Goal: Task Accomplishment & Management: Manage account settings

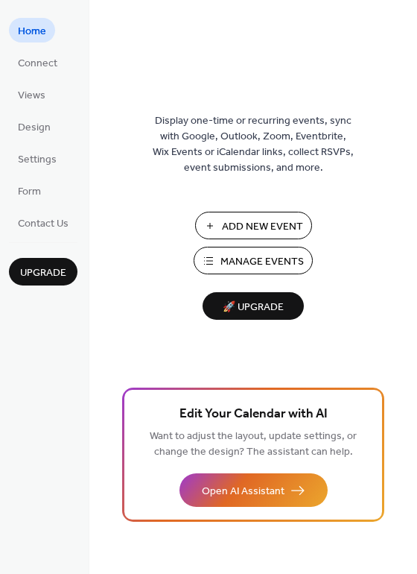
click at [270, 264] on span "Manage Events" at bounding box center [261, 262] width 83 height 16
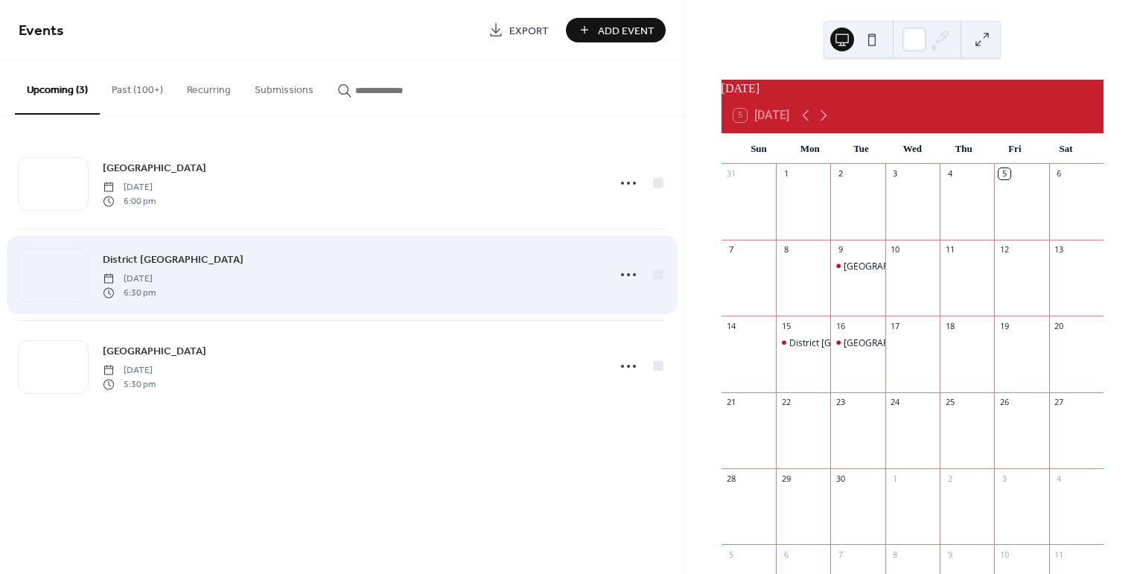
click at [235, 267] on link "District [GEOGRAPHIC_DATA]" at bounding box center [173, 259] width 141 height 17
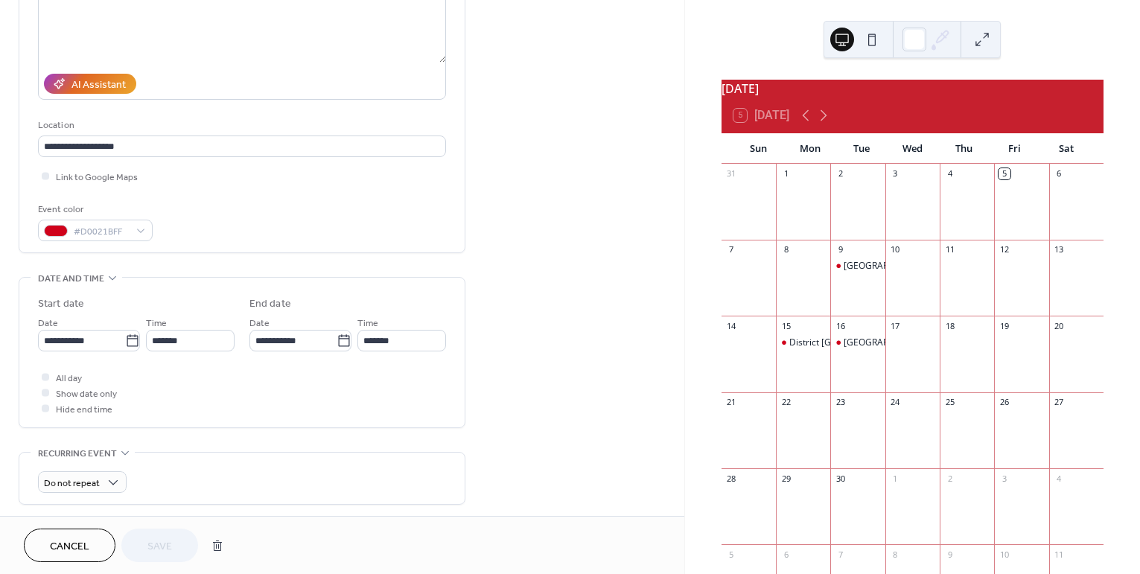
scroll to position [655, 0]
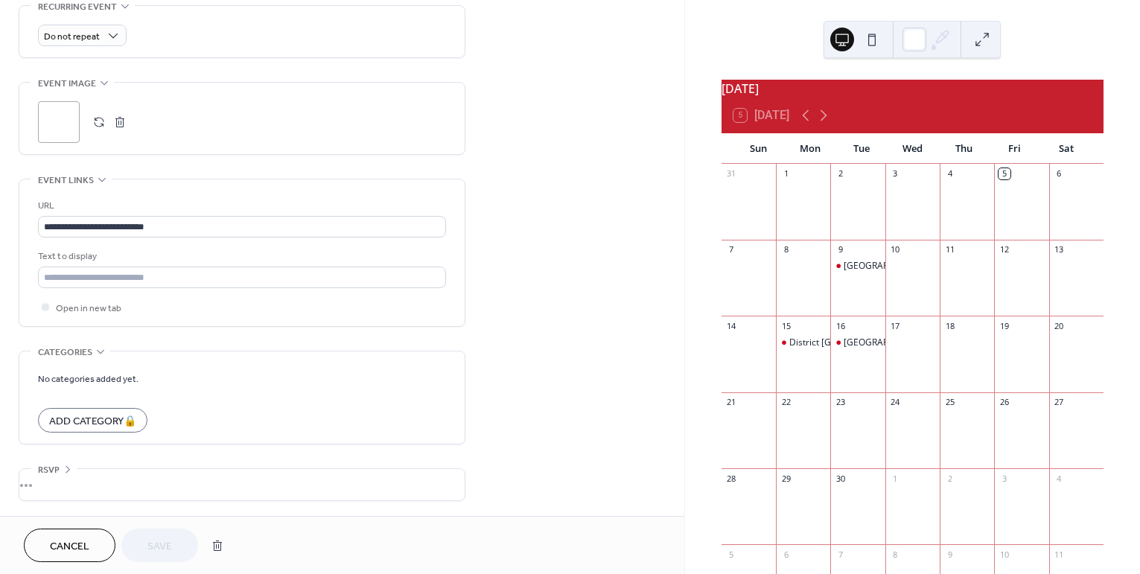
click at [121, 124] on button "button" at bounding box center [120, 122] width 21 height 21
click at [103, 124] on button "button" at bounding box center [99, 122] width 21 height 21
click at [156, 548] on span "Save" at bounding box center [159, 547] width 25 height 16
